Goal: Information Seeking & Learning: Learn about a topic

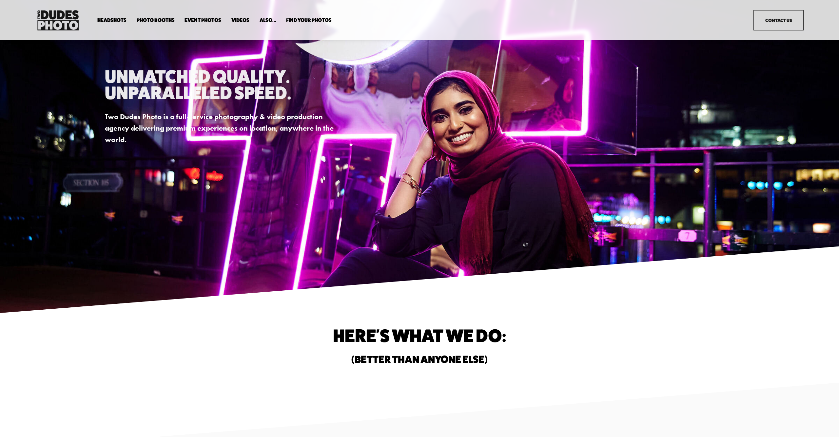
scroll to position [2, 0]
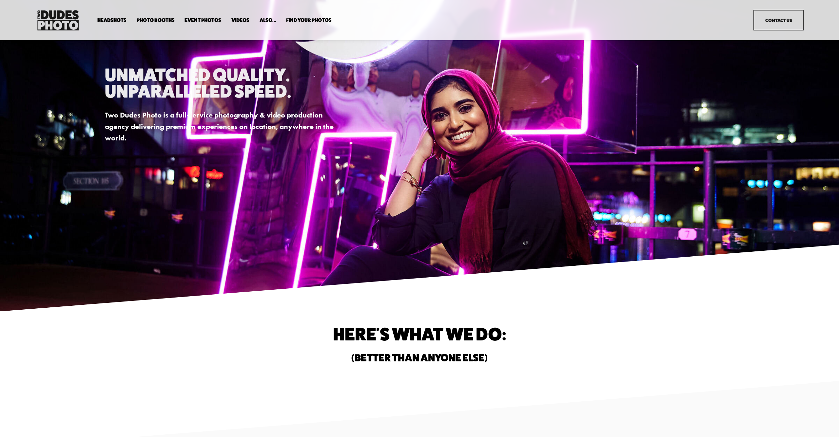
click at [107, 18] on span "Headshots" at bounding box center [111, 20] width 29 height 5
click at [0, 0] on span "In Your Office" at bounding box center [0, 0] width 0 height 0
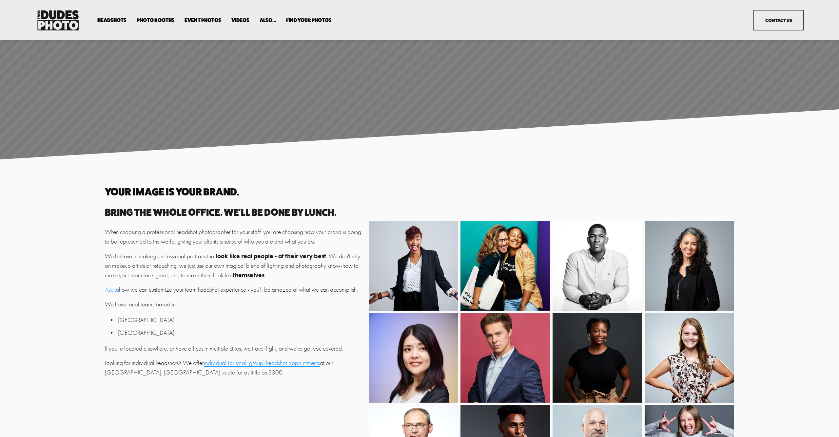
click at [0, 0] on span "Executive / VIP Portraits" at bounding box center [0, 0] width 0 height 0
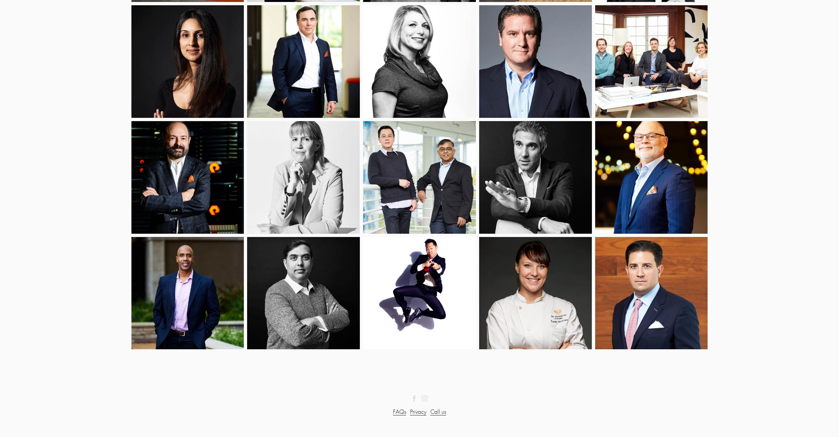
scroll to position [418, 0]
click at [676, 151] on img at bounding box center [651, 183] width 113 height 139
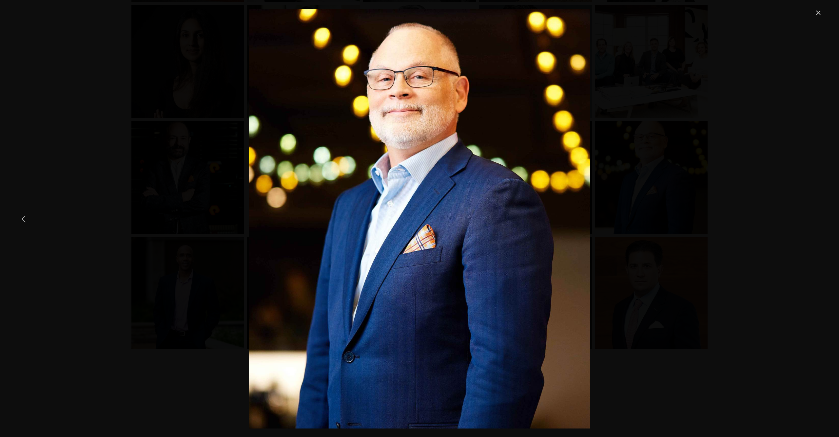
click at [126, 127] on div "Gallery" at bounding box center [419, 219] width 805 height 420
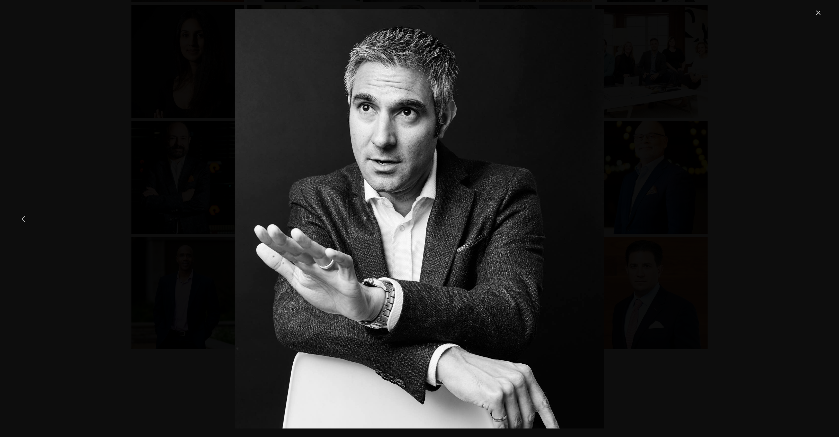
click at [25, 213] on link "Previous Item" at bounding box center [24, 219] width 14 height 14
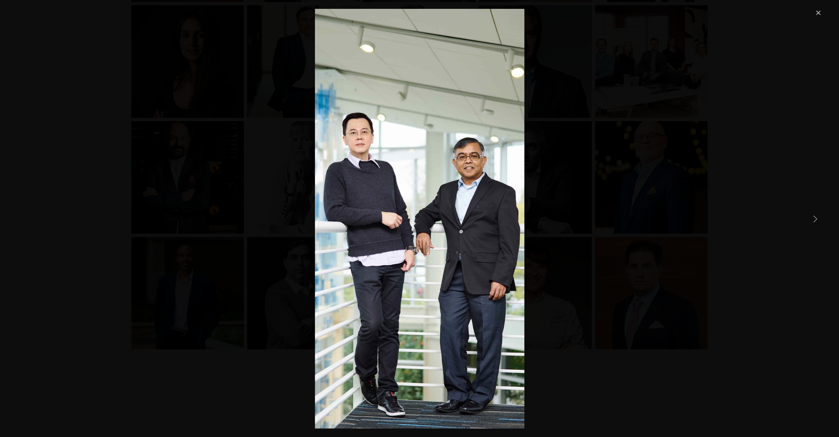
click at [814, 17] on link "Close" at bounding box center [818, 13] width 8 height 8
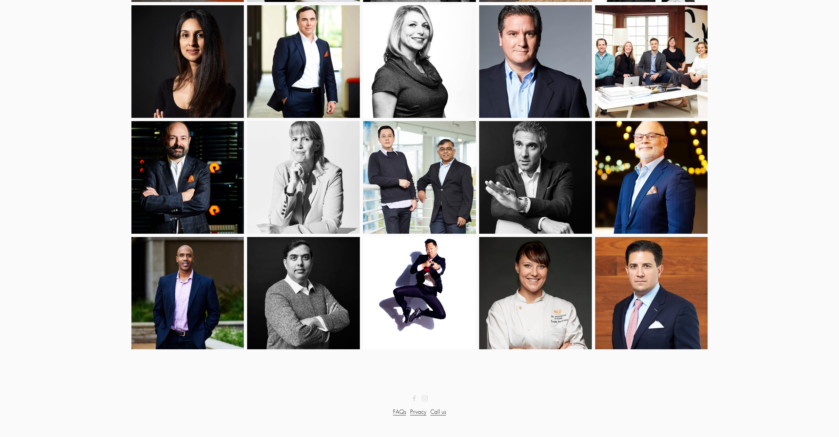
click at [206, 157] on img at bounding box center [187, 178] width 113 height 132
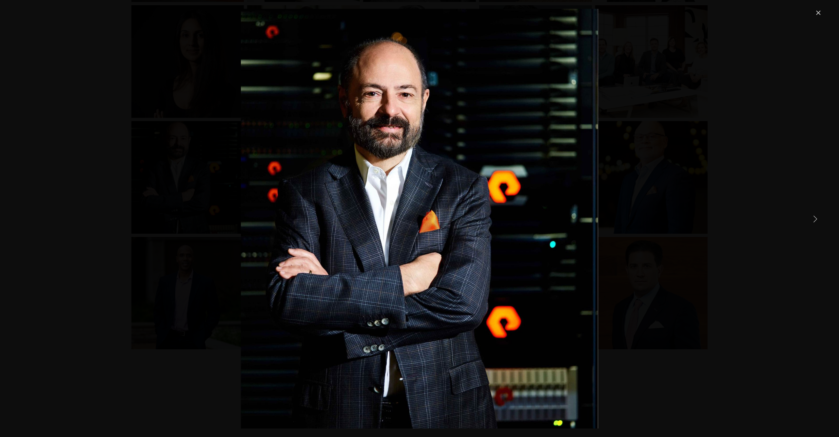
click at [820, 12] on link "Close" at bounding box center [818, 13] width 8 height 8
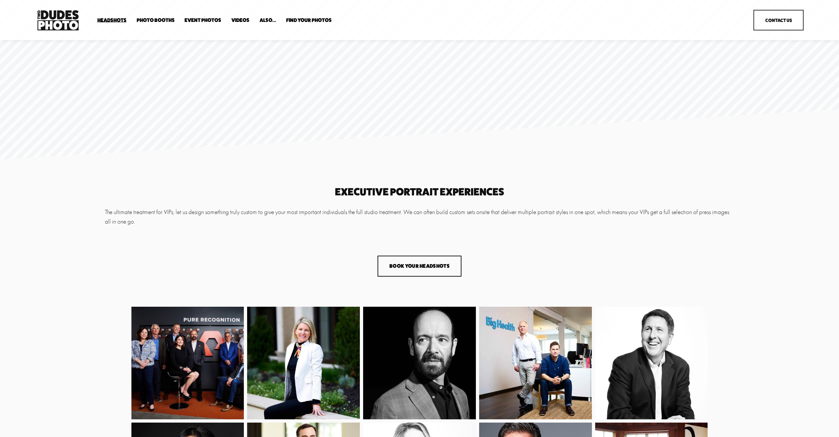
scroll to position [0, 0]
